Goal: Task Accomplishment & Management: Manage account settings

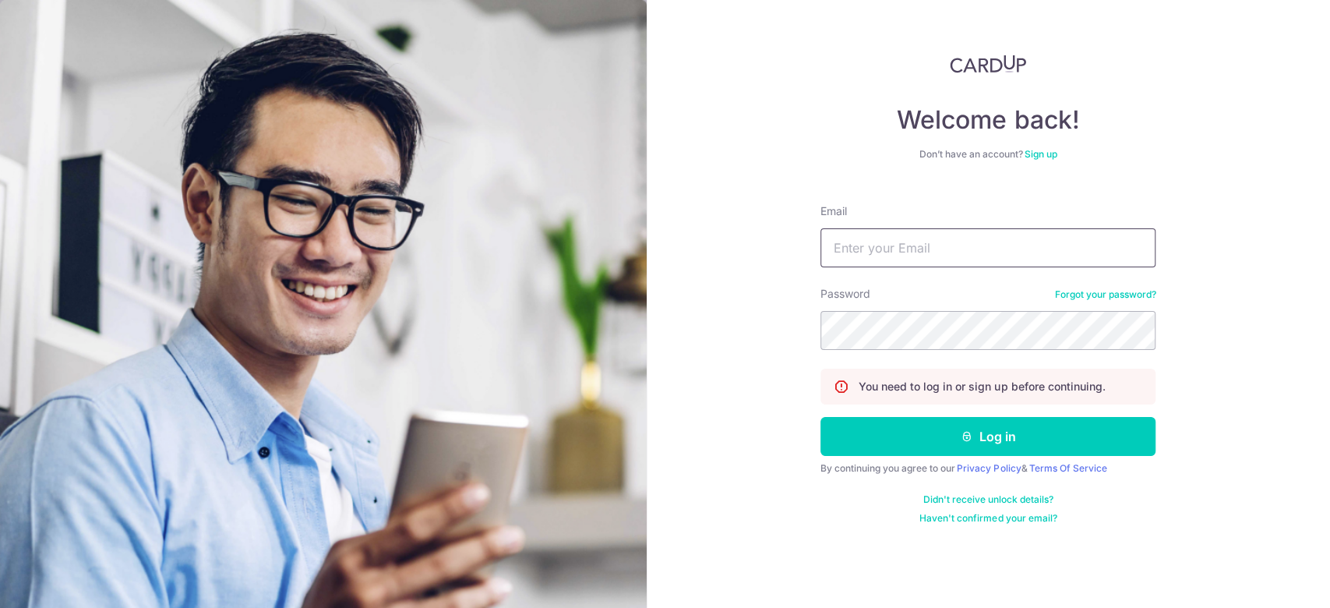
click at [882, 237] on input "Email" at bounding box center [987, 247] width 335 height 39
type input "[EMAIL_ADDRESS][DOMAIN_NAME]"
click at [820, 417] on button "Log in" at bounding box center [987, 436] width 335 height 39
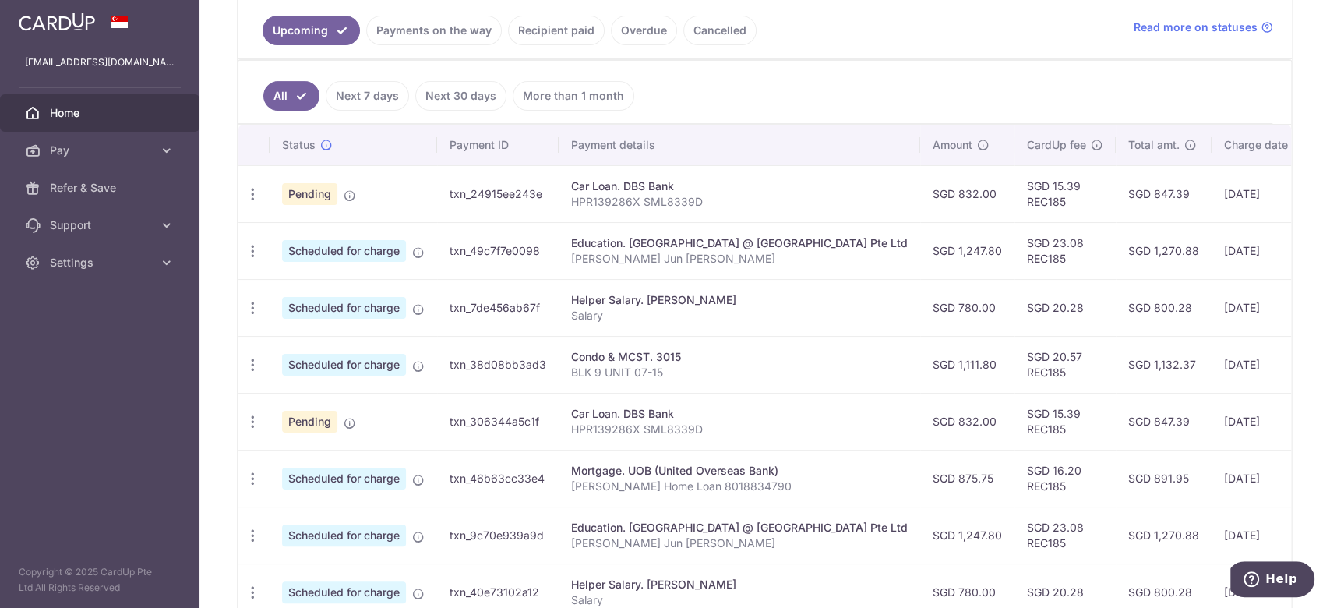
scroll to position [365, 0]
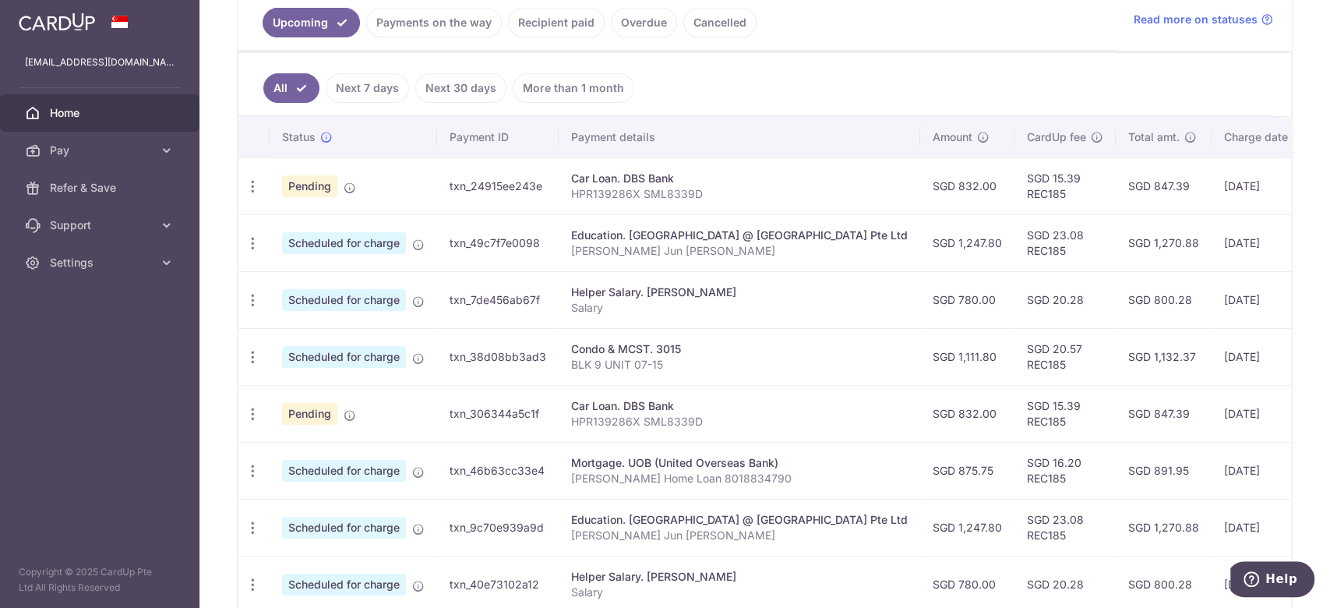
drag, startPoint x: 469, startPoint y: 185, endPoint x: 312, endPoint y: 179, distance: 156.7
click at [312, 179] on tr "Update payment Cancel payment Upload doc Pending txn_24915ee243e Car Loan. DBS …" at bounding box center [881, 185] width 1286 height 57
click at [312, 179] on span "Pending" at bounding box center [309, 186] width 55 height 22
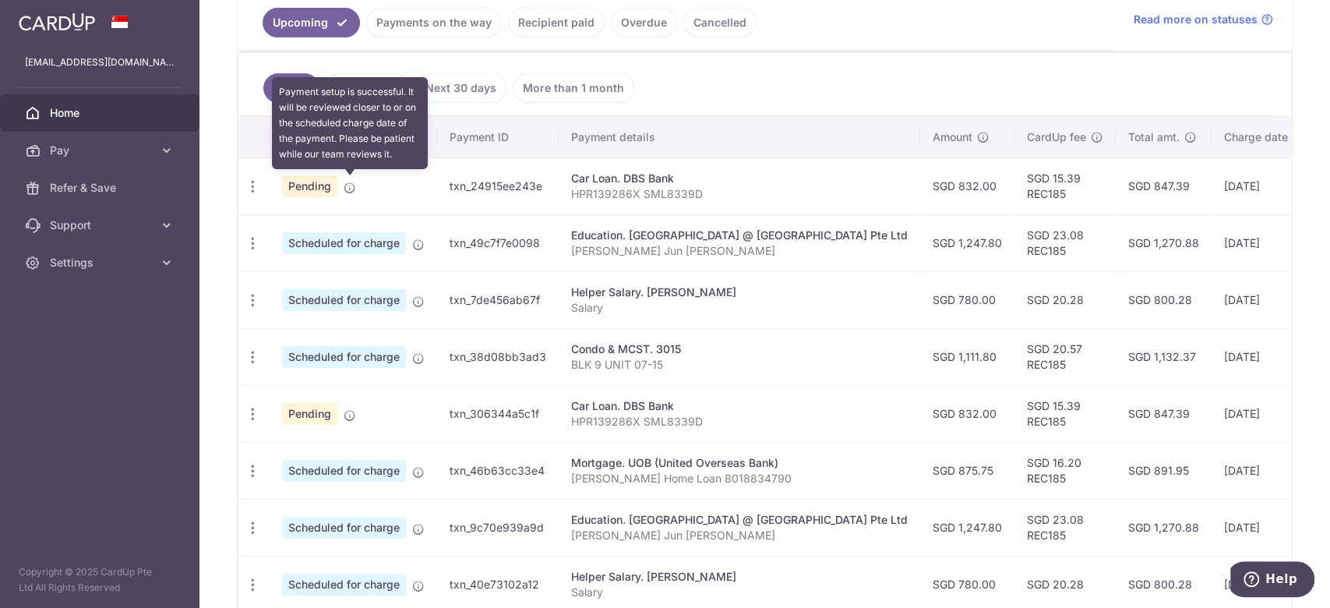
click at [346, 182] on icon at bounding box center [350, 188] width 12 height 12
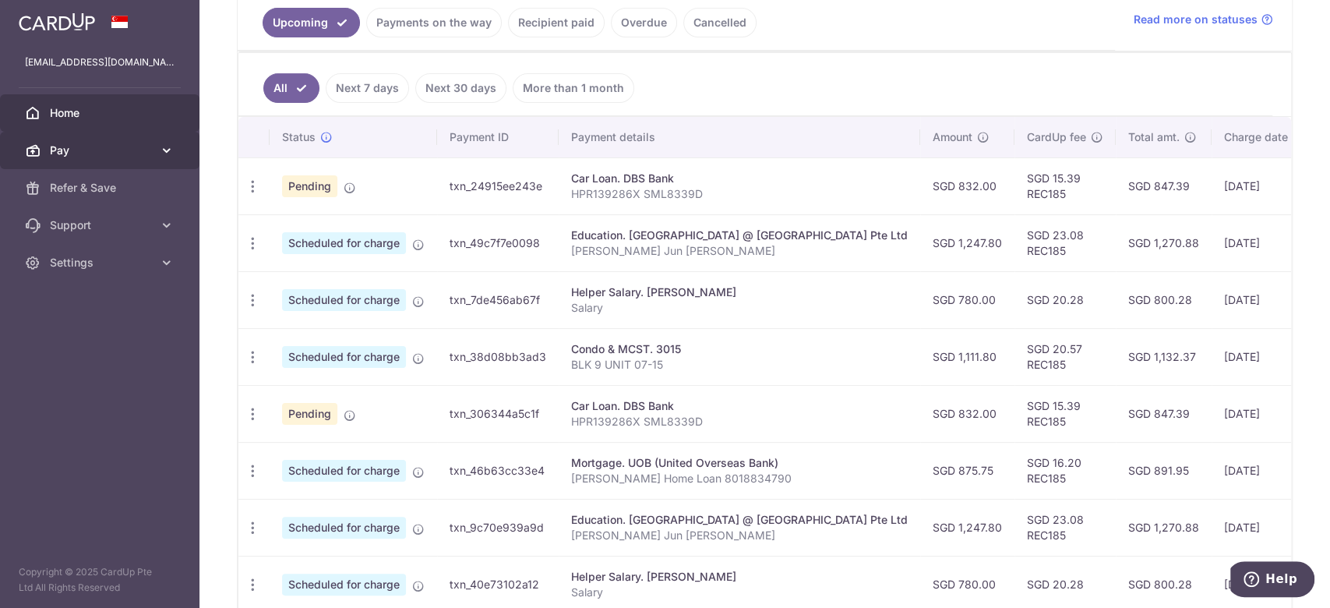
click at [168, 147] on icon at bounding box center [167, 151] width 16 height 16
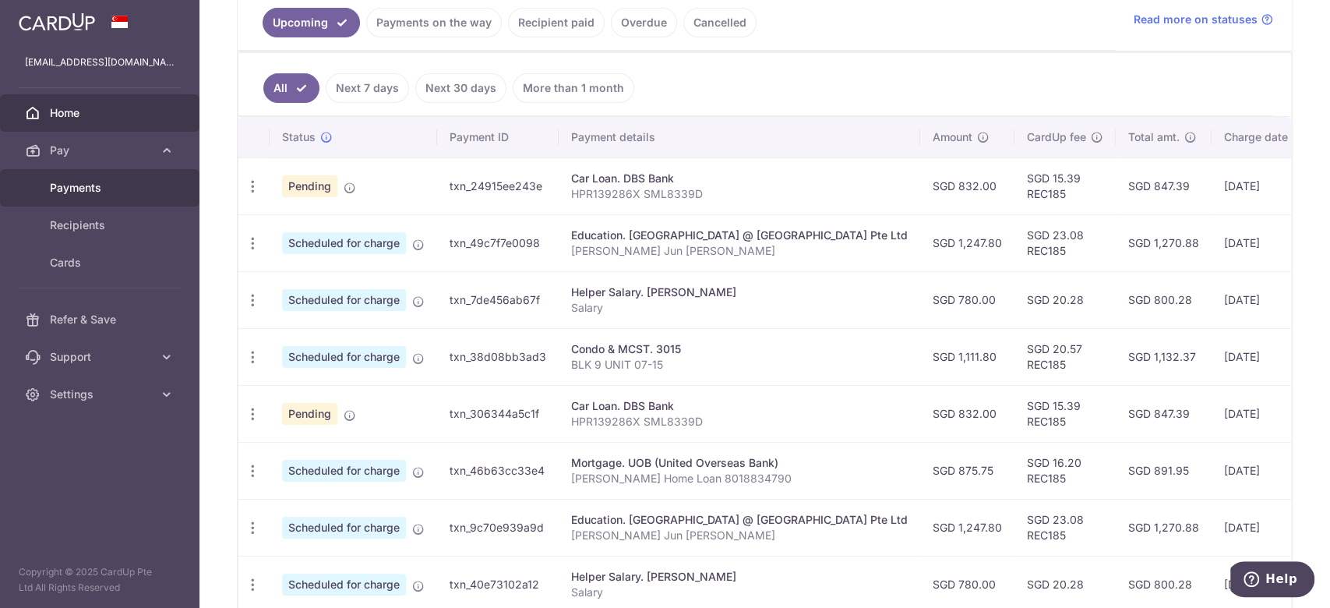
click at [72, 190] on span "Payments" at bounding box center [101, 188] width 103 height 16
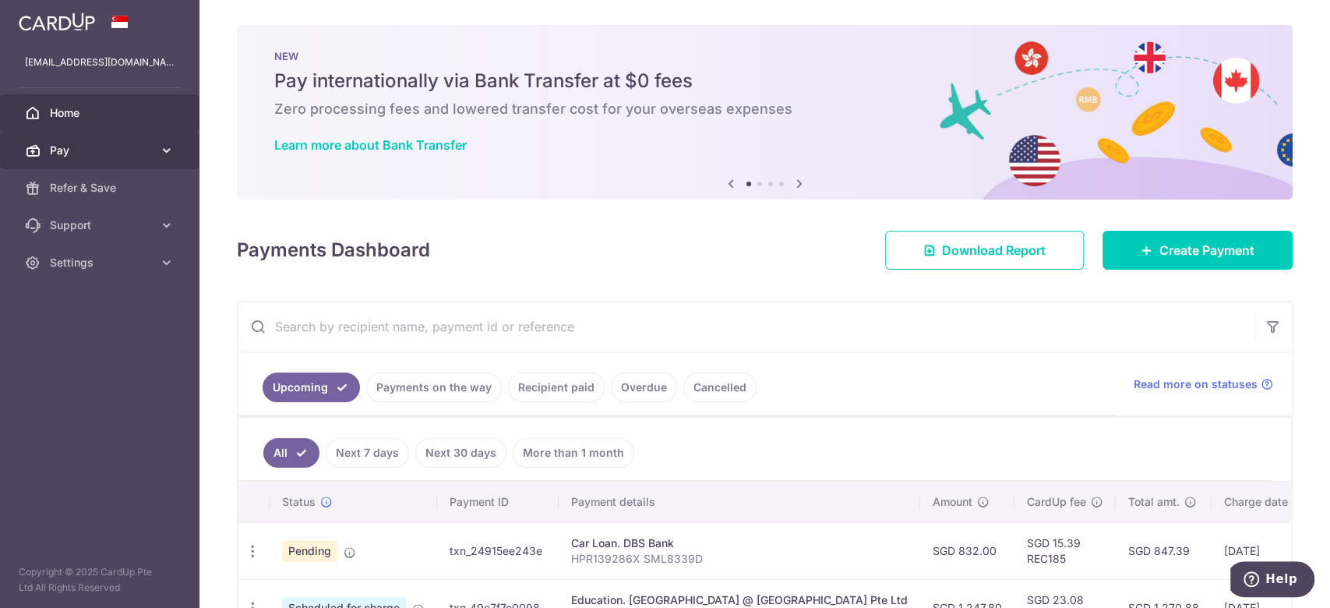
click at [125, 154] on span "Pay" at bounding box center [101, 151] width 103 height 16
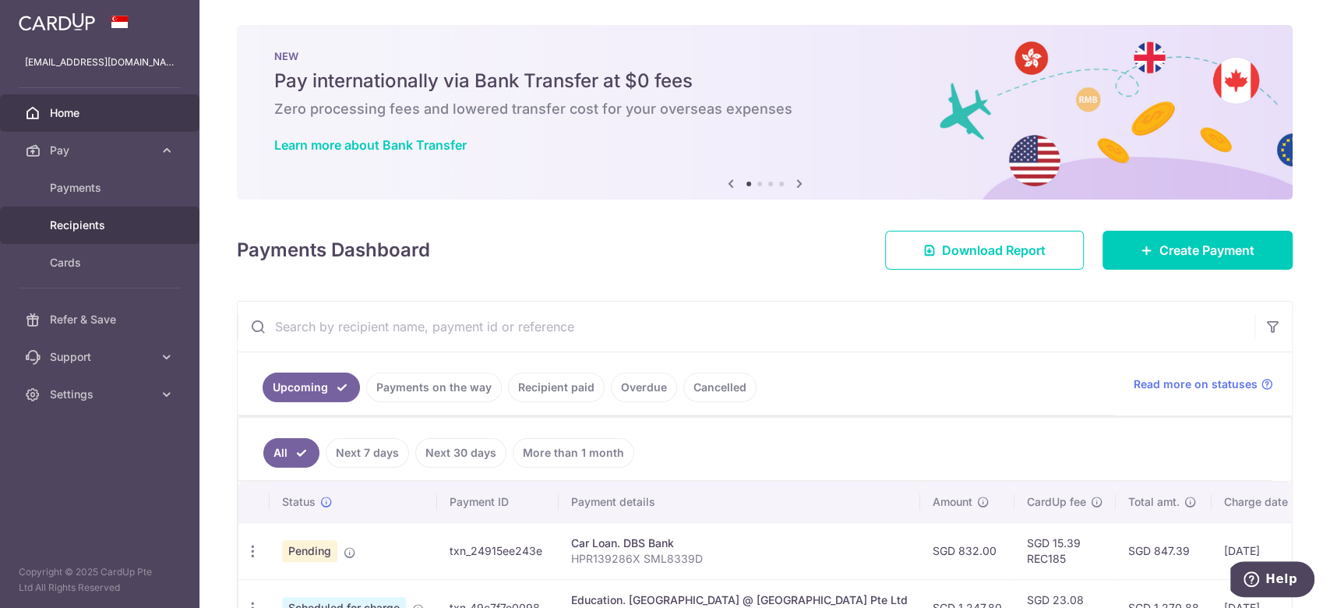
click at [90, 221] on span "Recipients" at bounding box center [101, 225] width 103 height 16
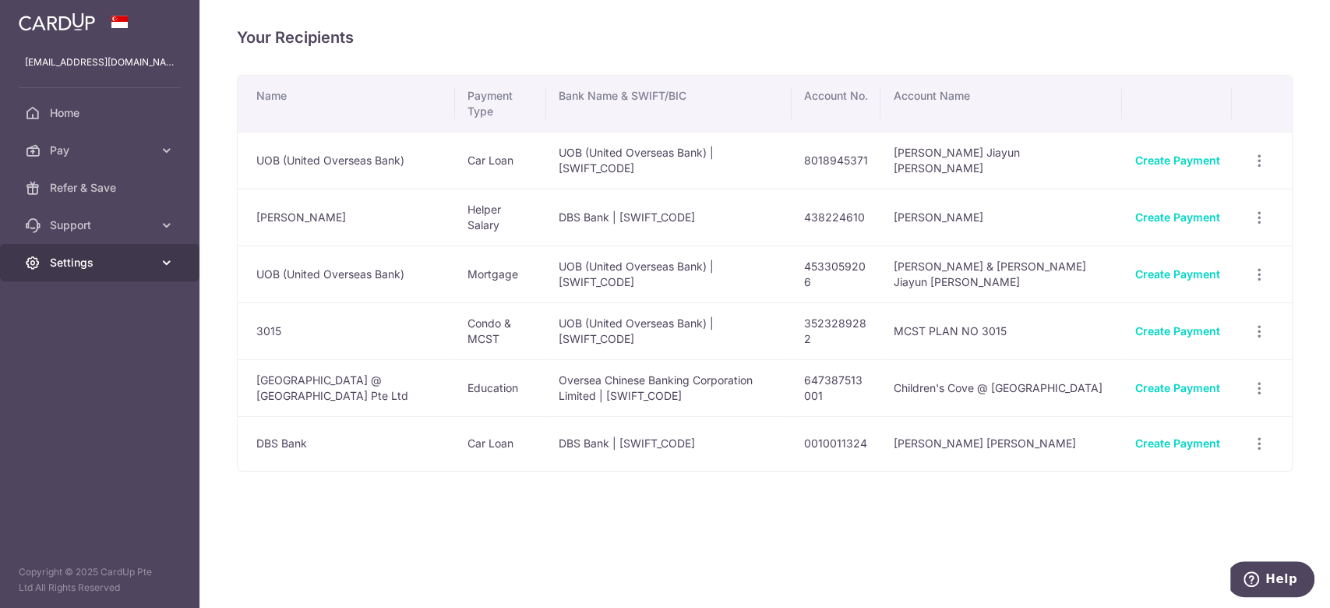
click at [175, 261] on link "Settings" at bounding box center [99, 262] width 199 height 37
